Goal: Transaction & Acquisition: Purchase product/service

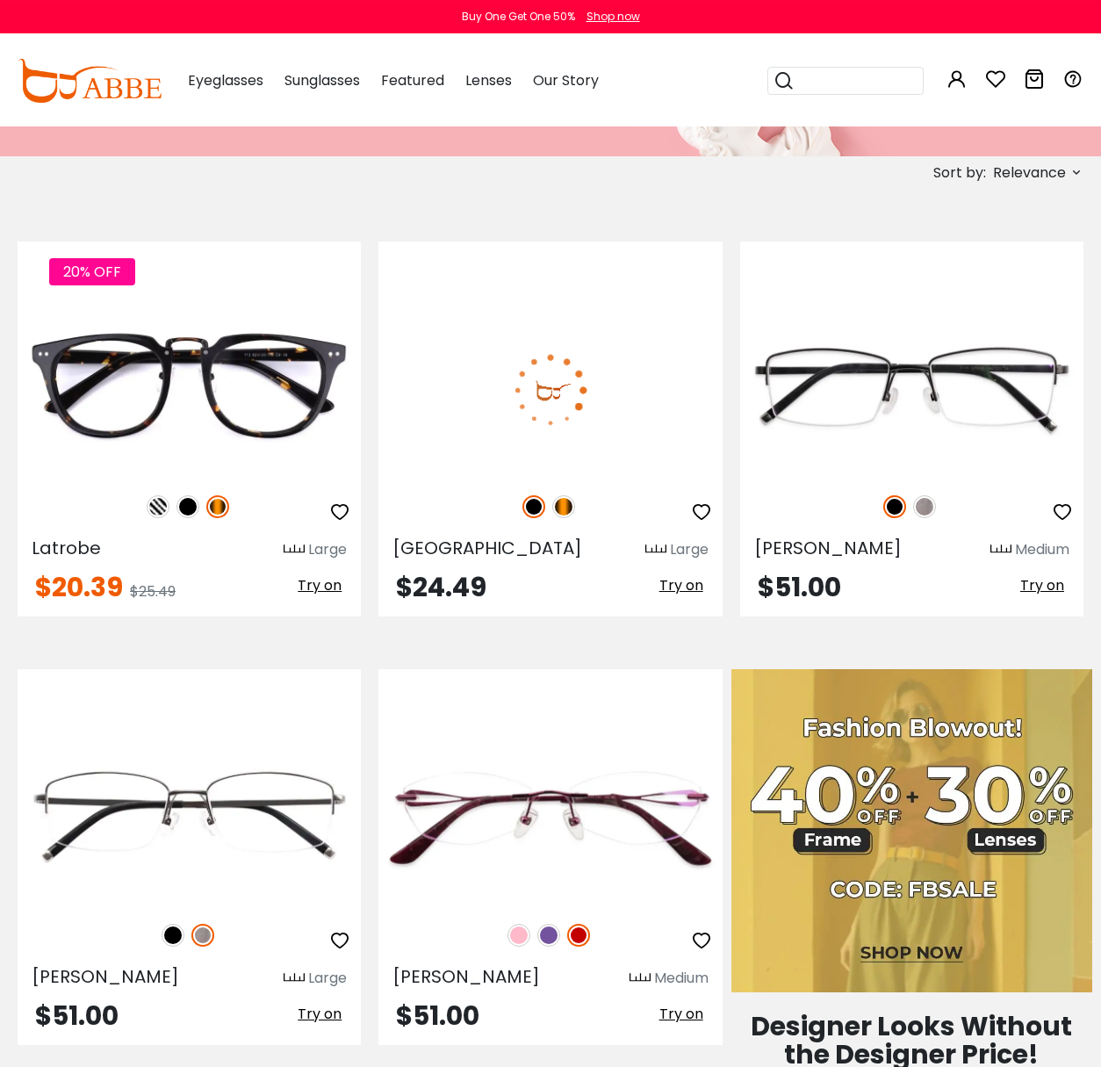
scroll to position [449, 0]
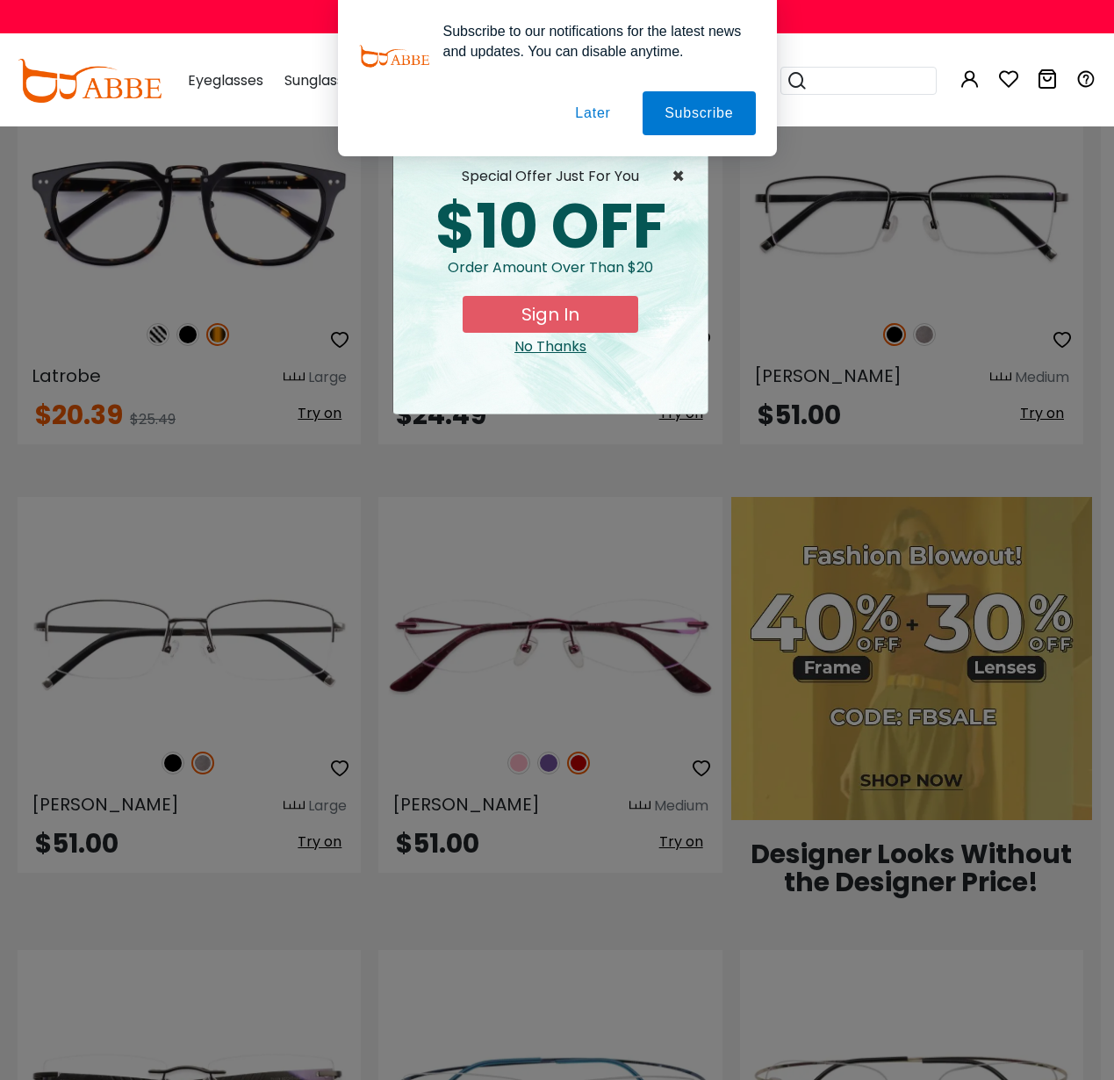
click at [676, 183] on span "×" at bounding box center [683, 176] width 22 height 21
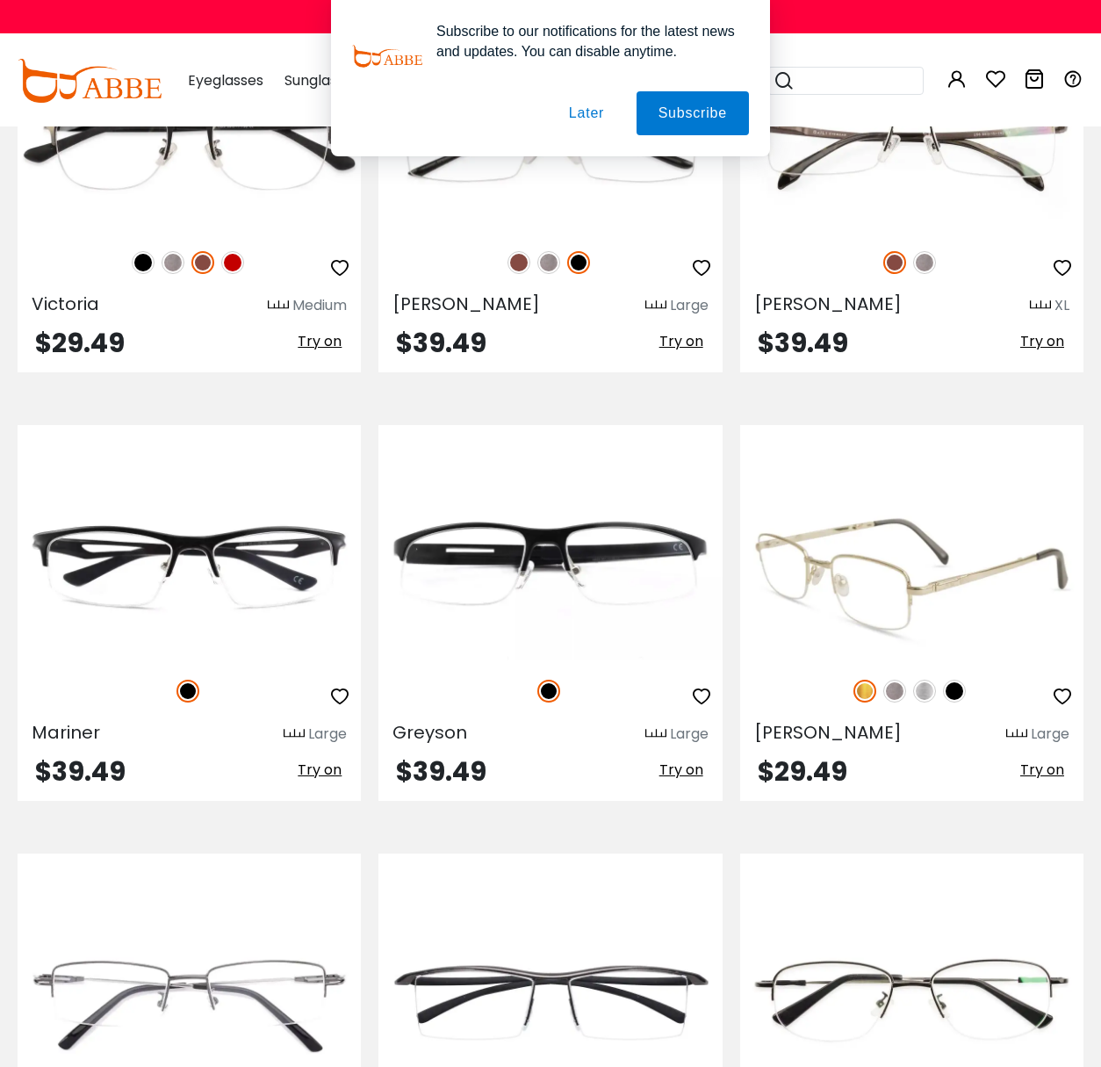
scroll to position [8104, 0]
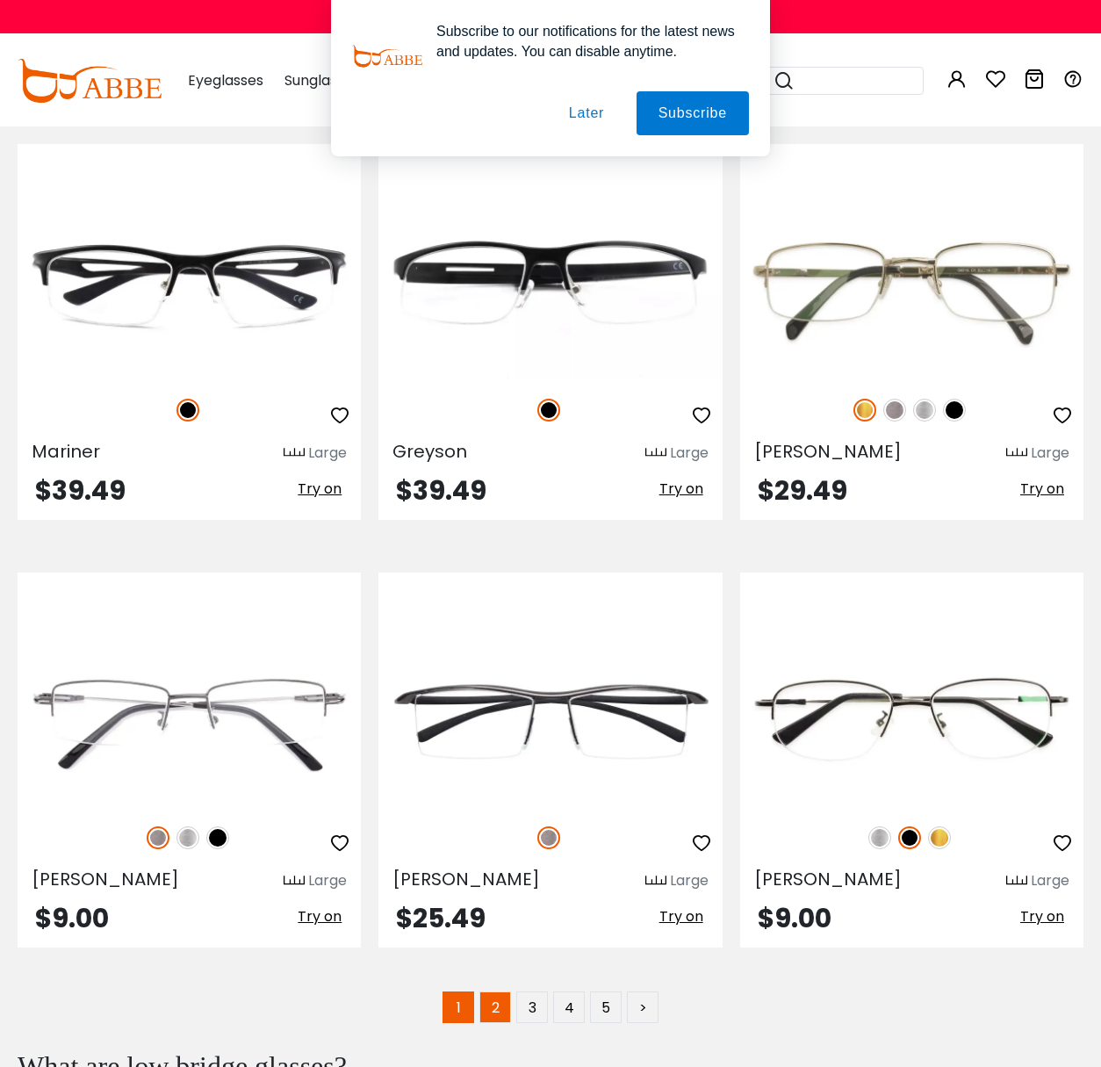
click at [500, 1008] on link "2" at bounding box center [495, 1007] width 32 height 32
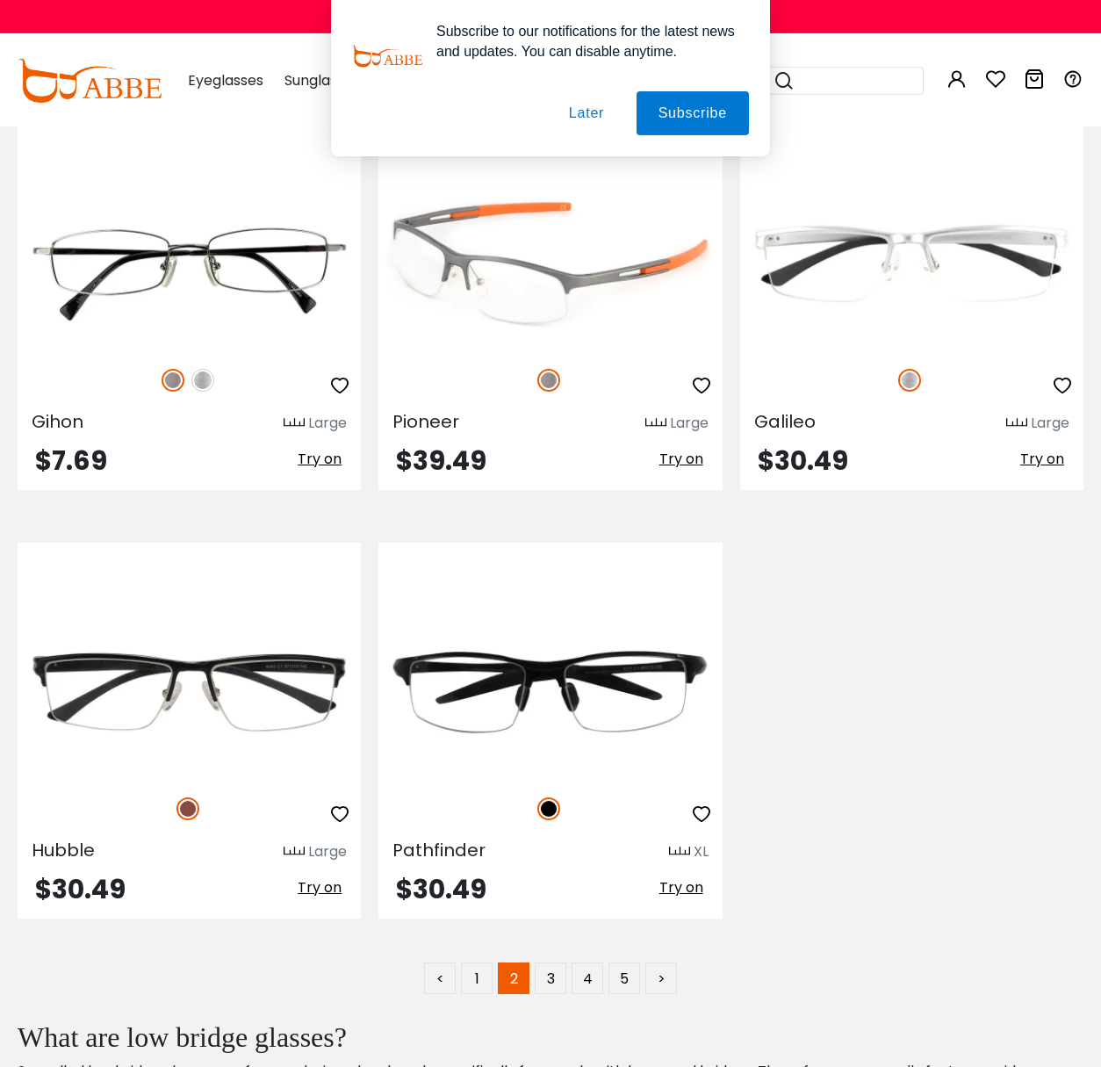
scroll to position [8118, 0]
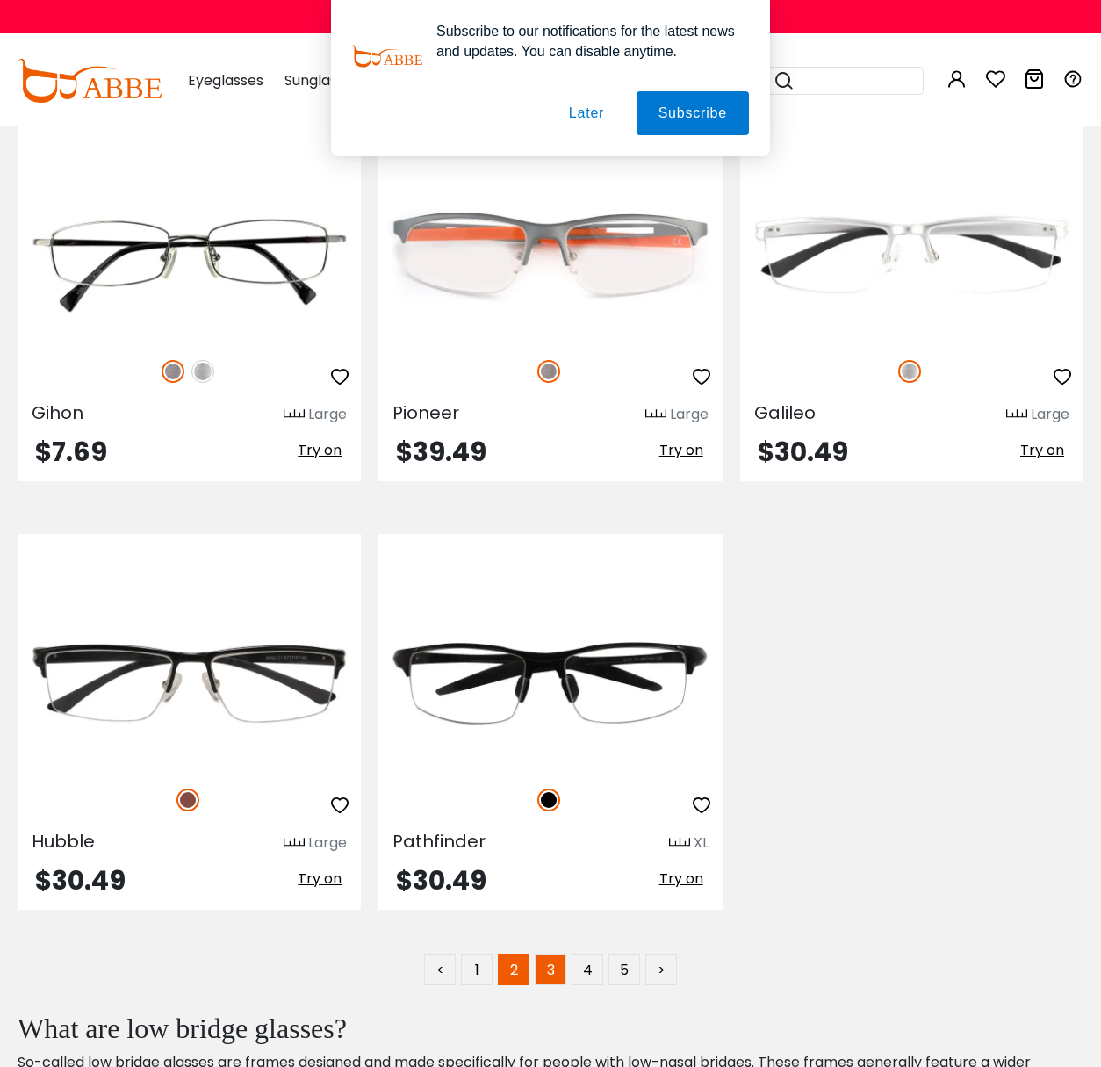
click at [550, 960] on link "3" at bounding box center [551, 969] width 32 height 32
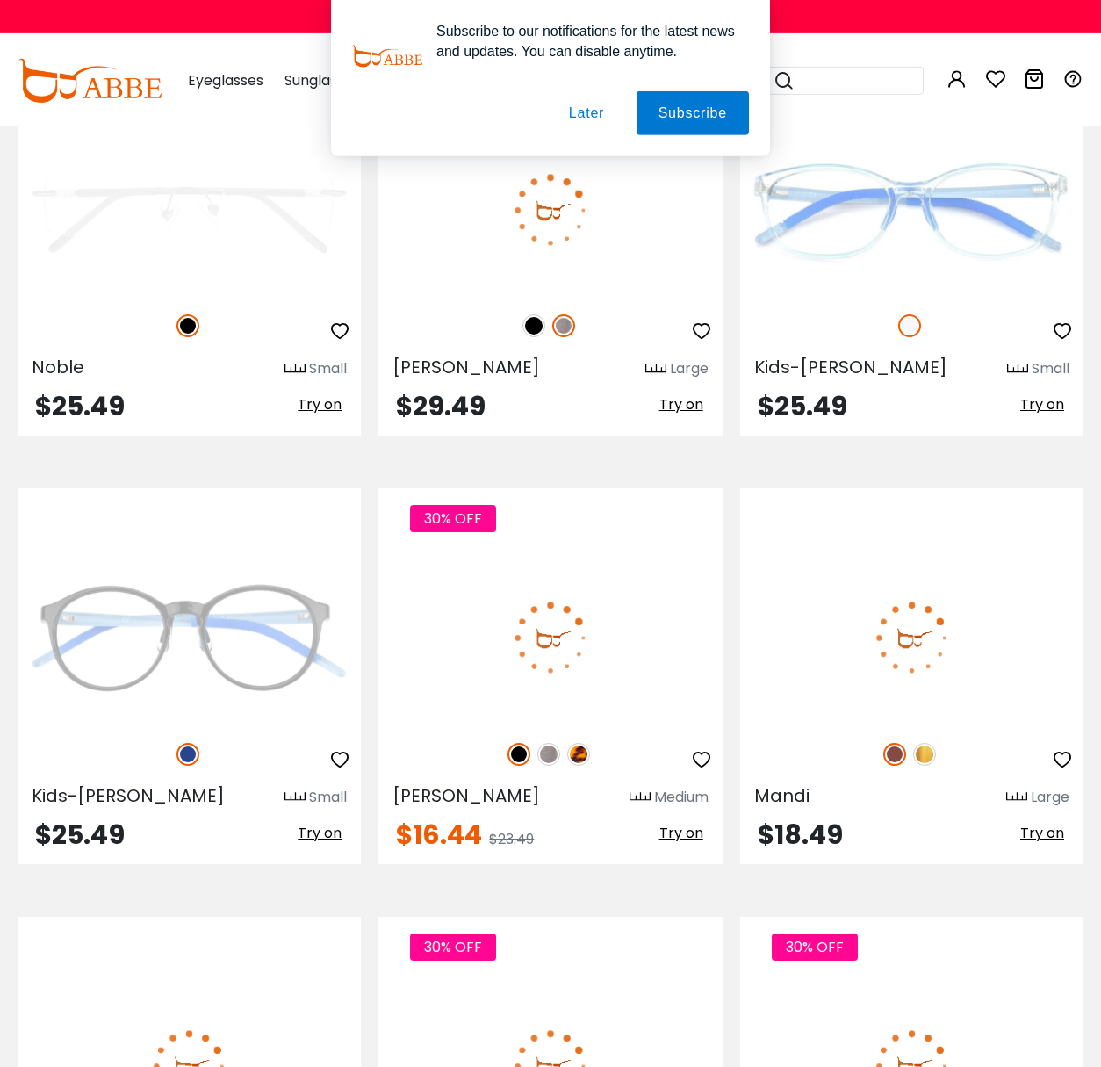
scroll to position [3919, 0]
